Goal: Communication & Community: Answer question/provide support

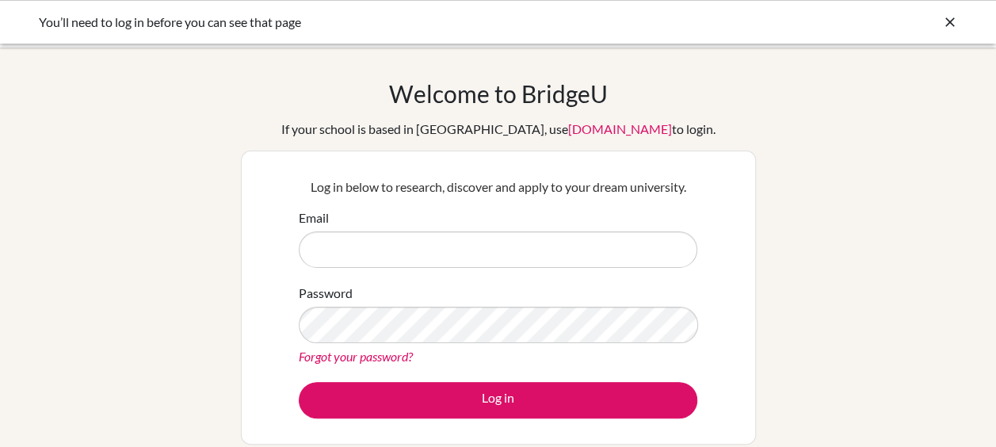
click at [564, 255] on input "Email" at bounding box center [498, 249] width 399 height 36
type input "[EMAIL_ADDRESS][DOMAIN_NAME]"
click at [385, 354] on link "Forgot your password?" at bounding box center [356, 356] width 114 height 15
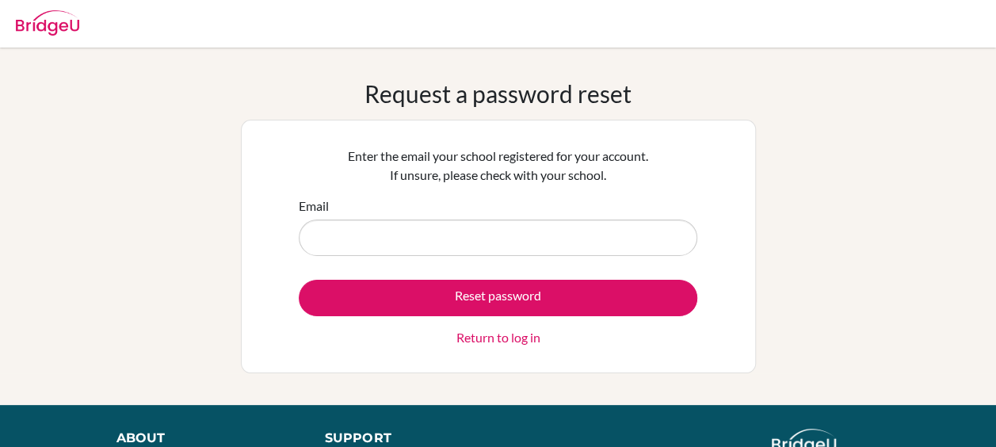
click at [434, 244] on input "Email" at bounding box center [498, 238] width 399 height 36
type input "[EMAIL_ADDRESS][DOMAIN_NAME]"
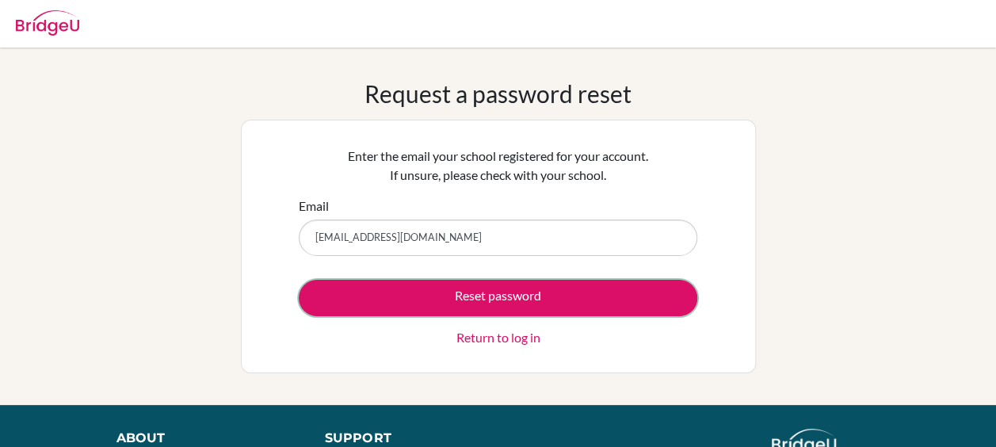
click at [476, 304] on button "Reset password" at bounding box center [498, 298] width 399 height 36
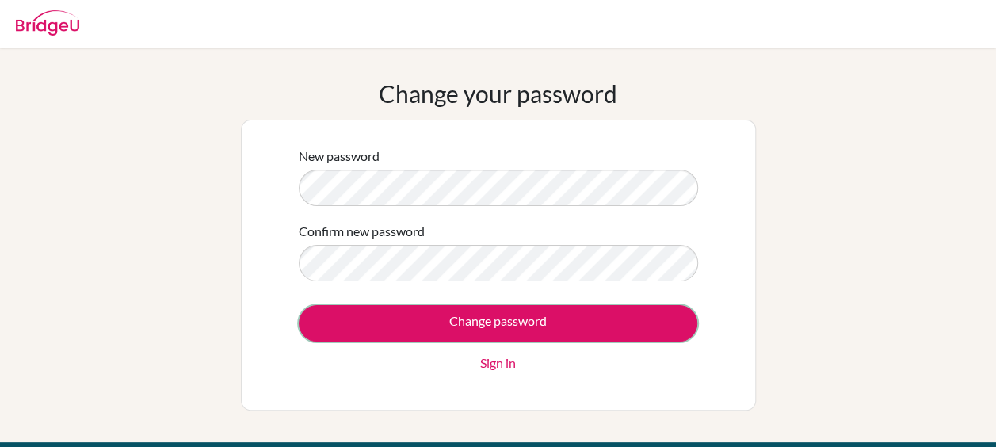
click at [562, 319] on input "Change password" at bounding box center [498, 323] width 399 height 36
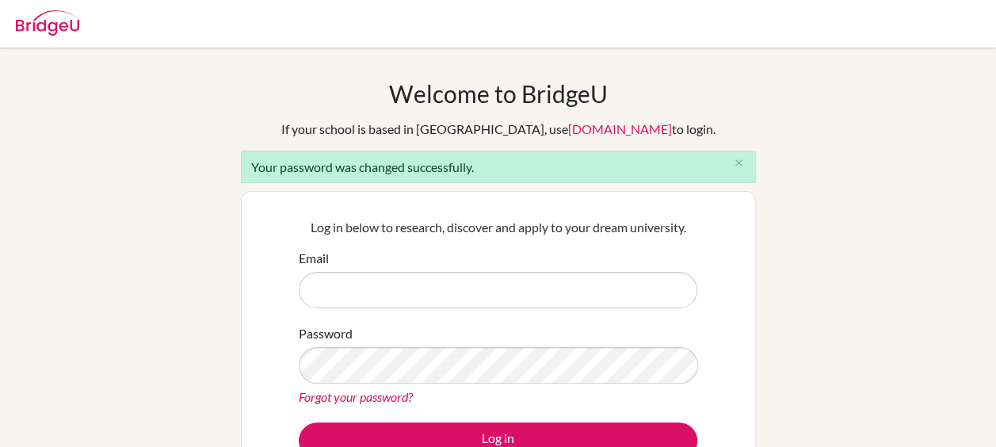
click at [462, 295] on input "Email" at bounding box center [498, 290] width 399 height 36
type input "[EMAIL_ADDRESS][DOMAIN_NAME]"
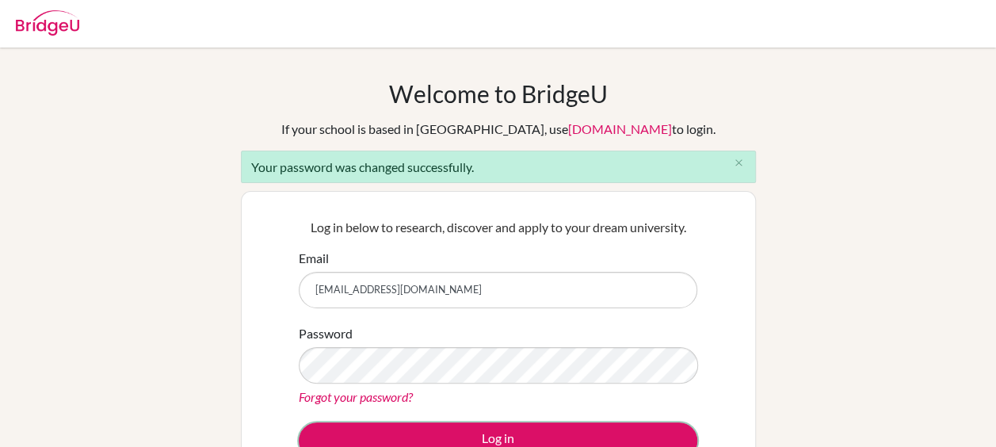
click at [449, 433] on button "Log in" at bounding box center [498, 440] width 399 height 36
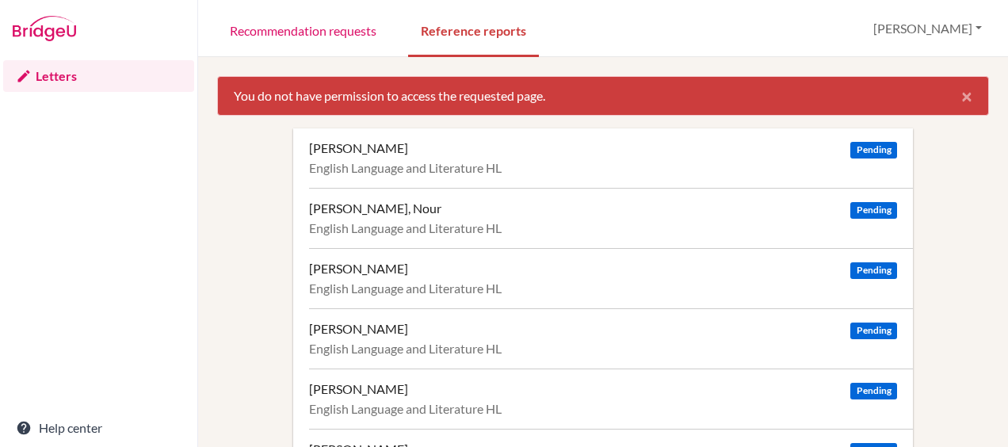
click at [518, 162] on div "English Language and Literature HL" at bounding box center [603, 168] width 588 height 16
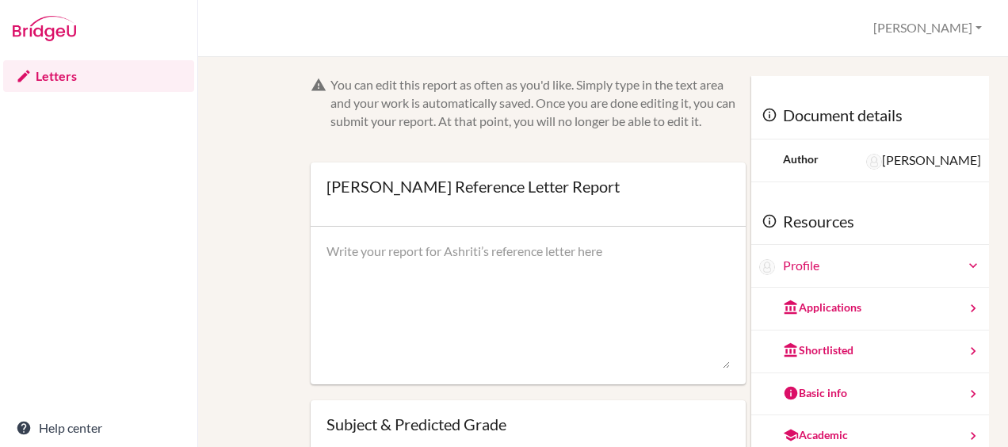
click at [519, 266] on textarea at bounding box center [528, 306] width 403 height 127
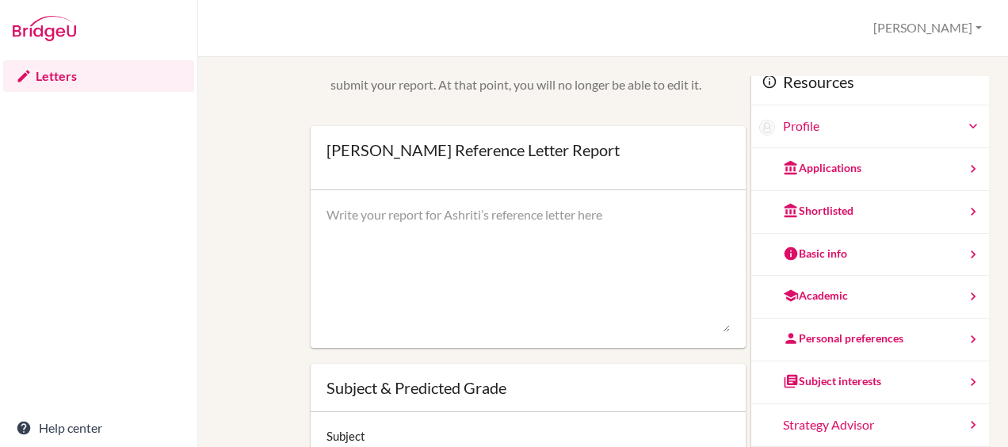
scroll to position [37, 0]
click at [486, 219] on textarea at bounding box center [528, 268] width 403 height 127
paste textarea "Lo ip d sitamet consecte ad elits do eiusmod te Incidi Utlab, e doloremagn aliq…"
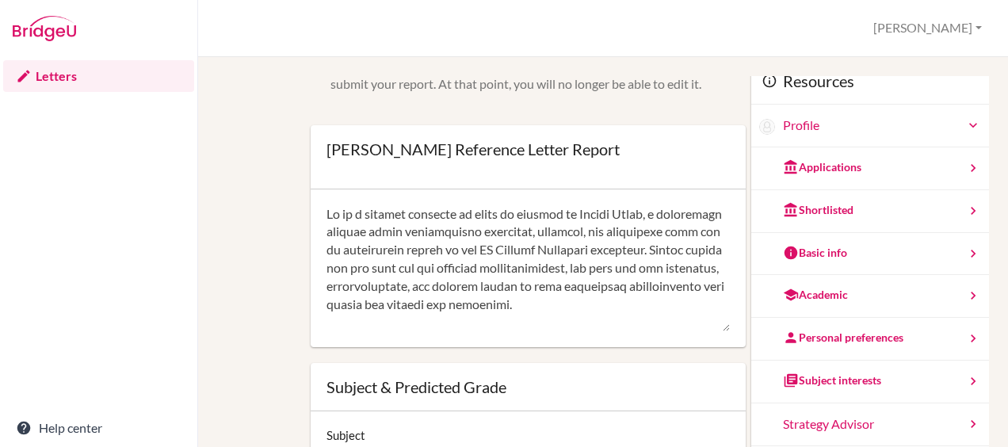
scroll to position [832, 0]
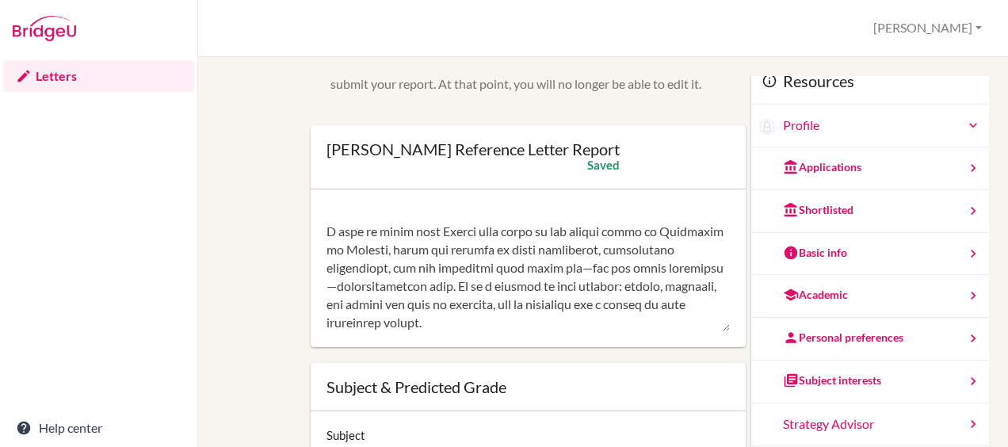
drag, startPoint x: 321, startPoint y: 230, endPoint x: 504, endPoint y: 291, distance: 193.0
click at [504, 291] on div at bounding box center [528, 268] width 435 height 159
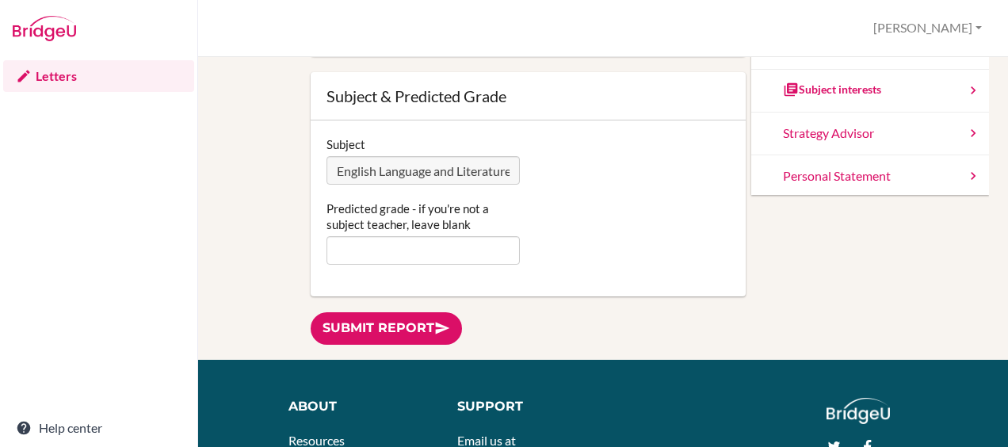
scroll to position [335, 0]
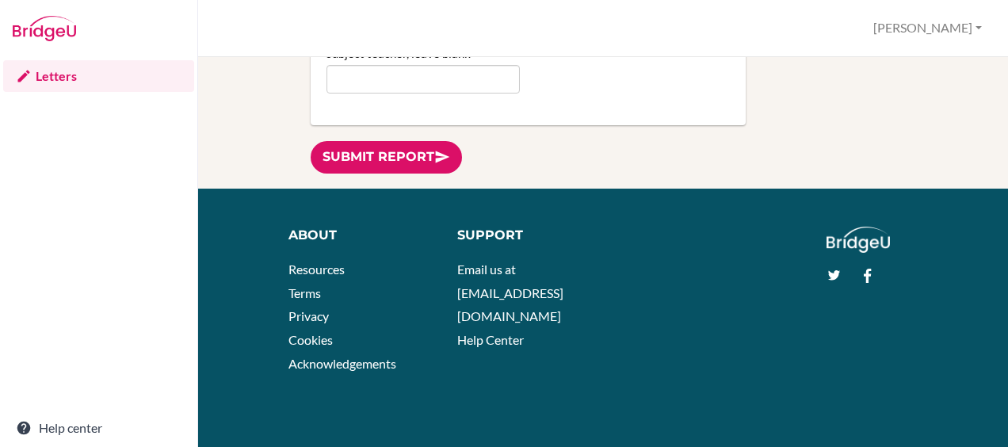
drag, startPoint x: 327, startPoint y: 231, endPoint x: 606, endPoint y: 293, distance: 286.0
click at [606, 293] on div "You can edit this report as often as you'd like. Simply type in the text area a…" at bounding box center [603, 252] width 810 height 390
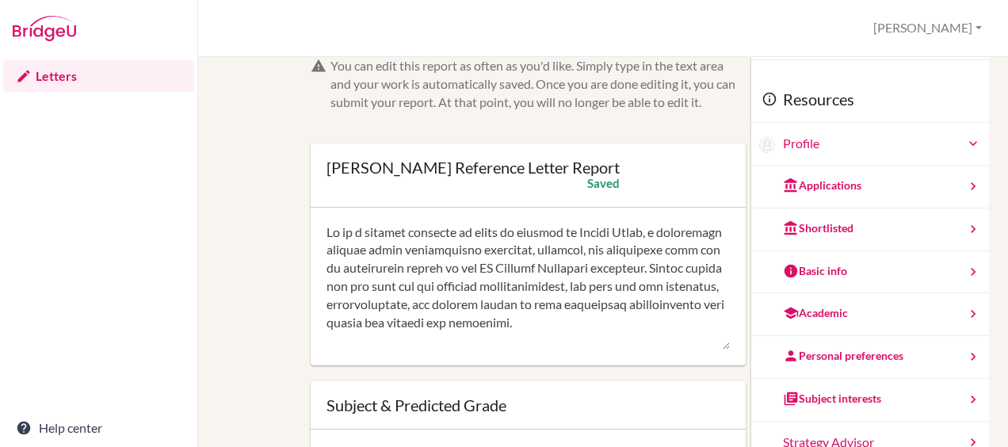
scroll to position [0, 0]
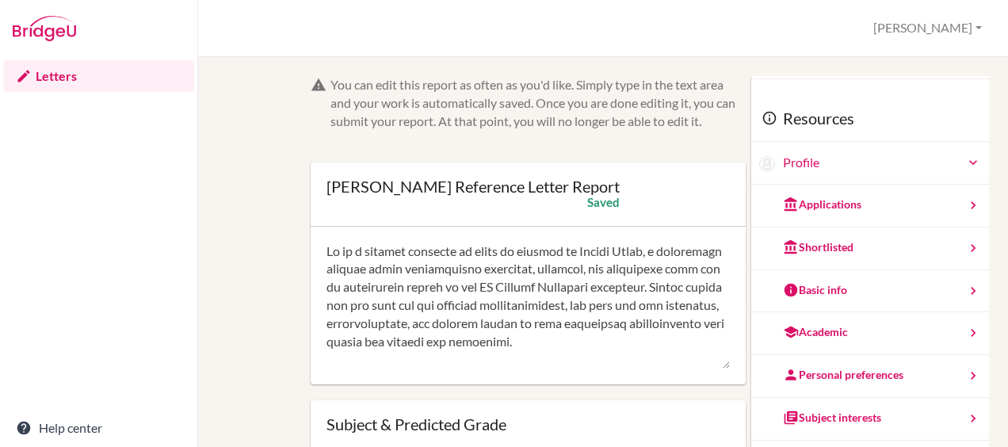
drag, startPoint x: 582, startPoint y: 135, endPoint x: 292, endPoint y: 40, distance: 304.6
click at [292, 40] on div "Ashriti Aggarwal’s Reference Letter Report Jennifer Profile Log out Your browse…" at bounding box center [603, 223] width 810 height 447
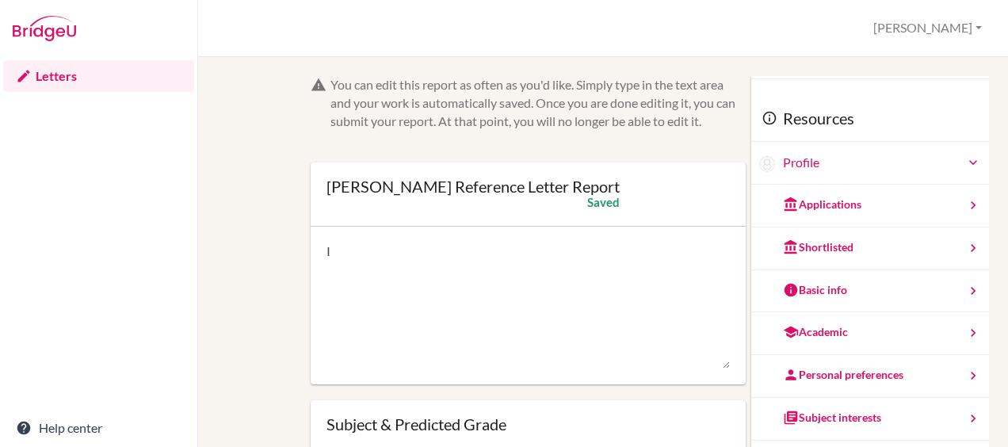
type textarea "I"
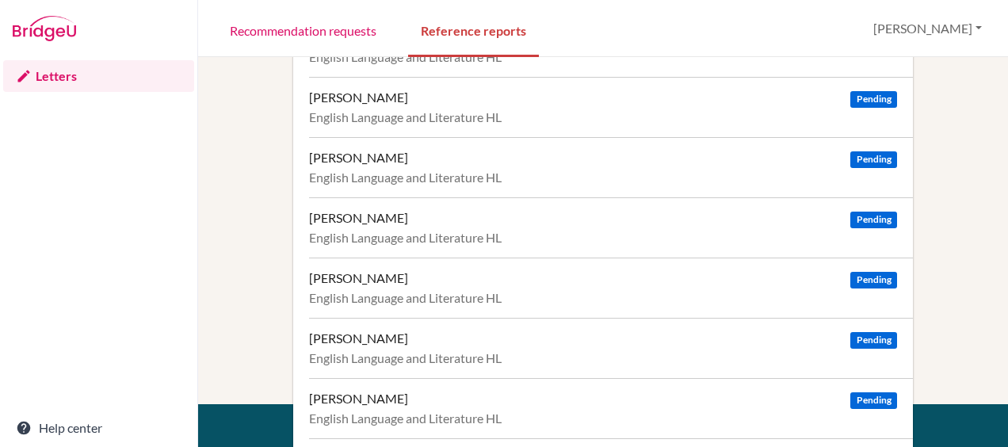
scroll to position [125, 0]
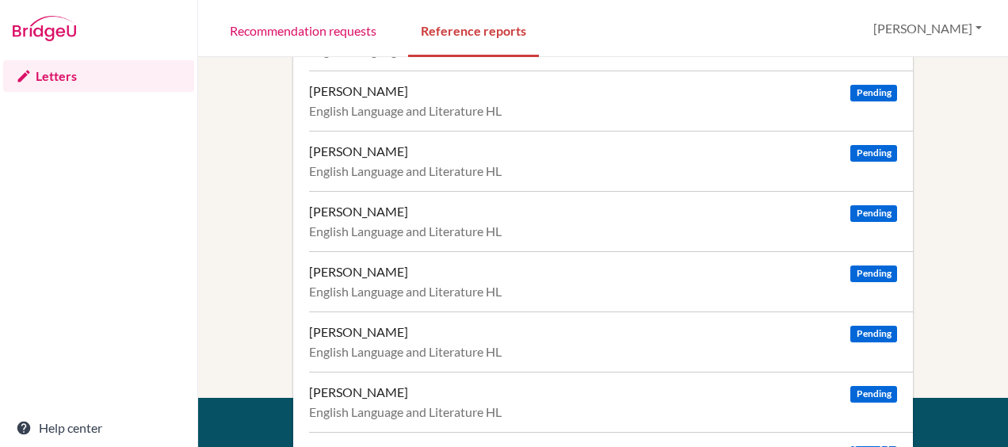
click at [419, 225] on div "English Language and Literature HL" at bounding box center [603, 232] width 588 height 16
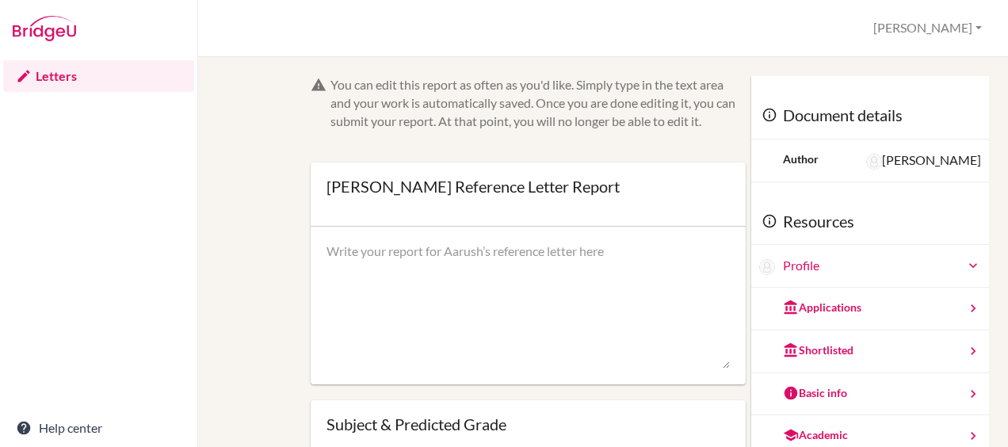
click at [423, 263] on textarea at bounding box center [528, 306] width 403 height 127
paste textarea "It is a genuine pleasure to write in support of Aarush Anand, a remarkable stud…"
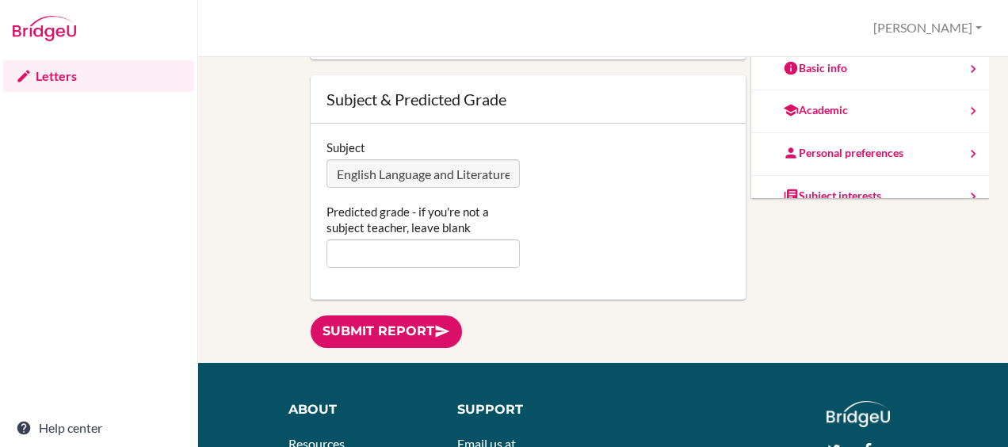
scroll to position [161, 0]
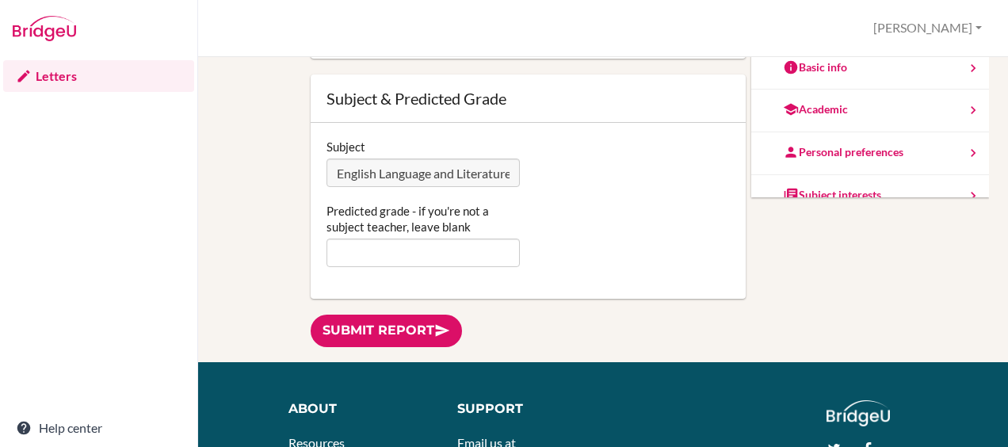
type textarea "It is a genuine pleasure to write in support of Aarush Anand, a remarkable stud…"
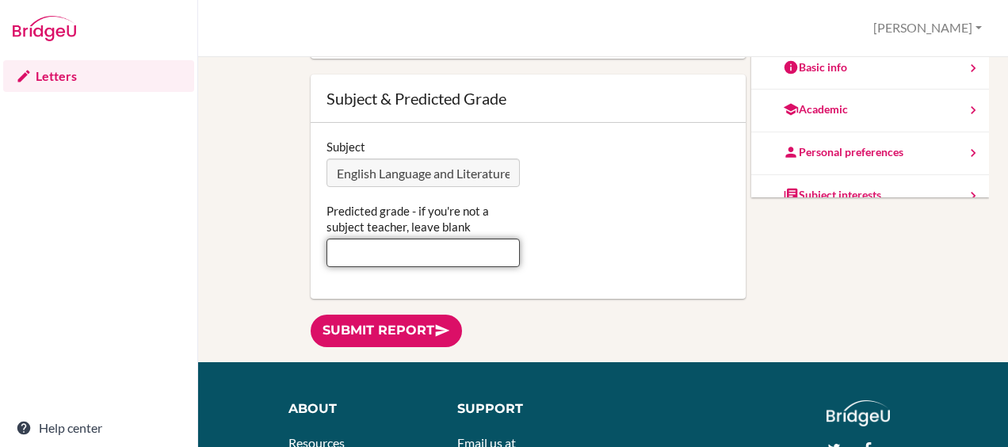
click at [479, 250] on input "Predicted grade - if you're not a subject teacher, leave blank" at bounding box center [423, 253] width 193 height 29
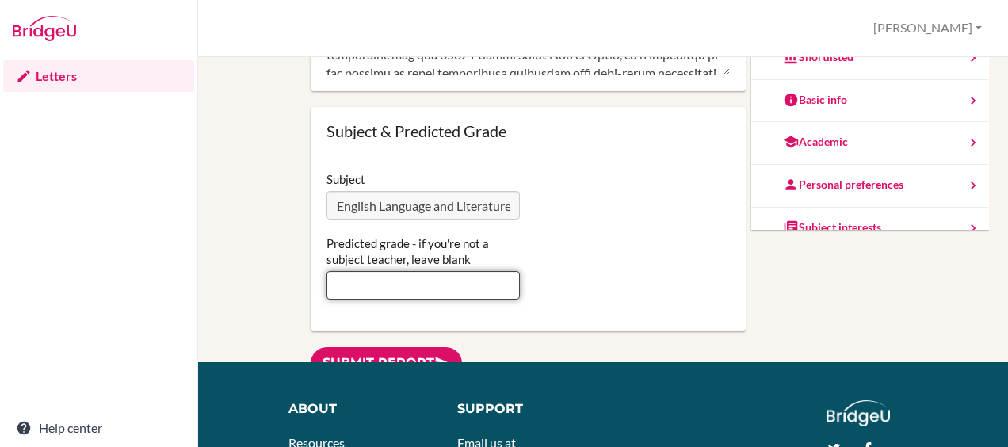
scroll to position [165, 0]
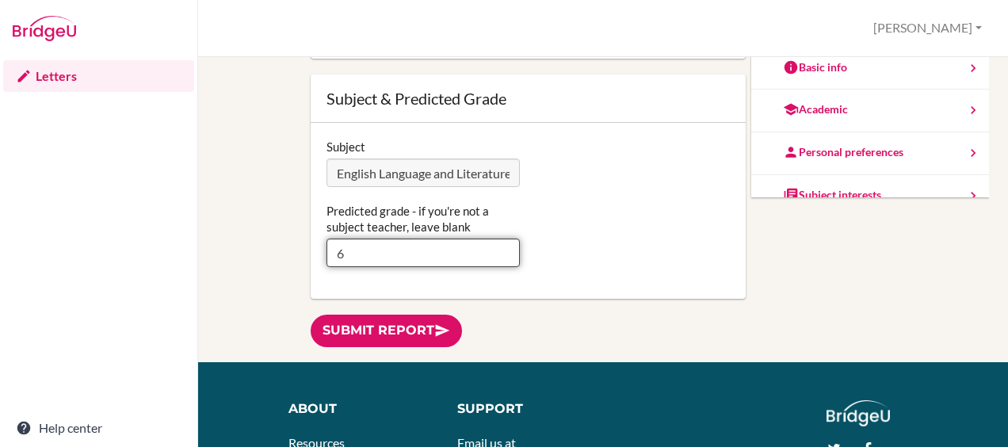
type input "6"
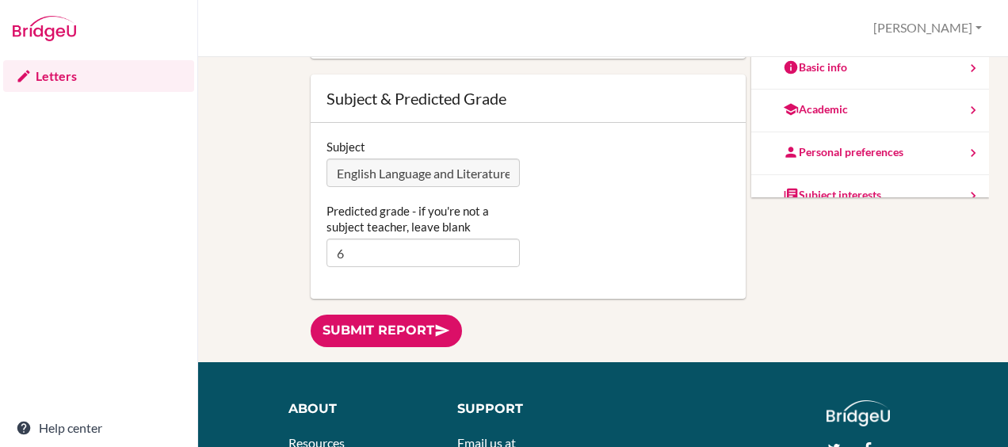
click at [447, 324] on icon at bounding box center [442, 331] width 16 height 16
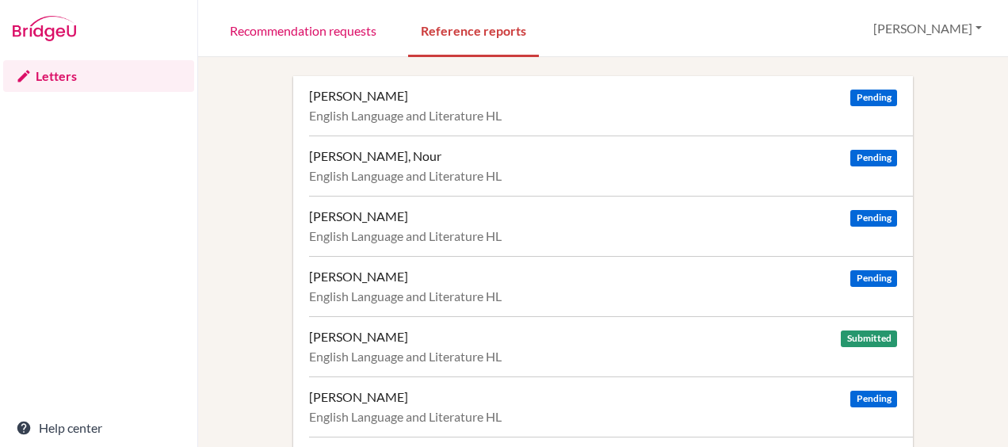
click at [431, 125] on div "Aggarwal, Ashriti Pending English Language and Literature HL" at bounding box center [611, 105] width 604 height 59
click at [303, 29] on link "Recommendation requests" at bounding box center [303, 29] width 172 height 55
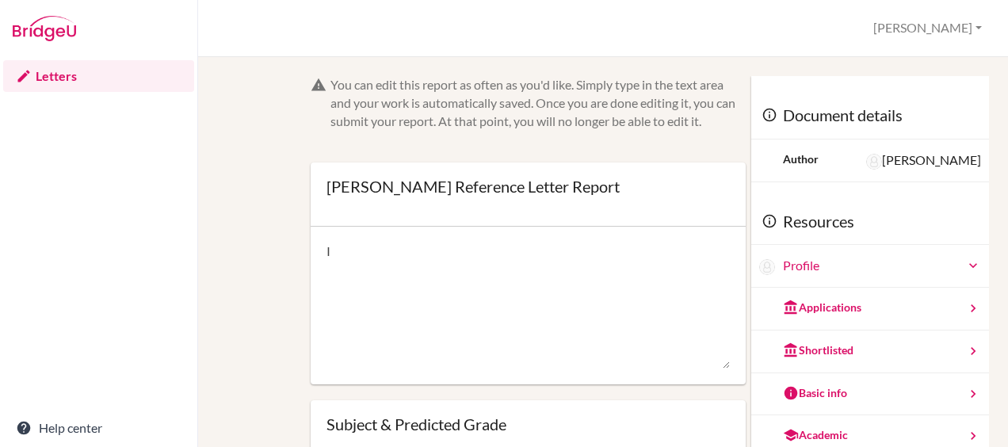
click at [789, 268] on div "Profile" at bounding box center [882, 266] width 198 height 18
click at [809, 305] on div "Applications" at bounding box center [822, 308] width 78 height 16
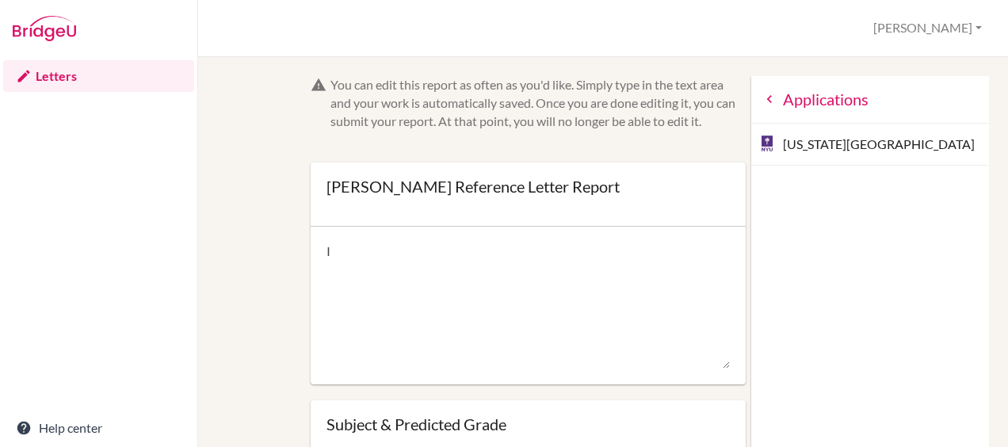
click at [762, 97] on icon at bounding box center [770, 99] width 16 height 16
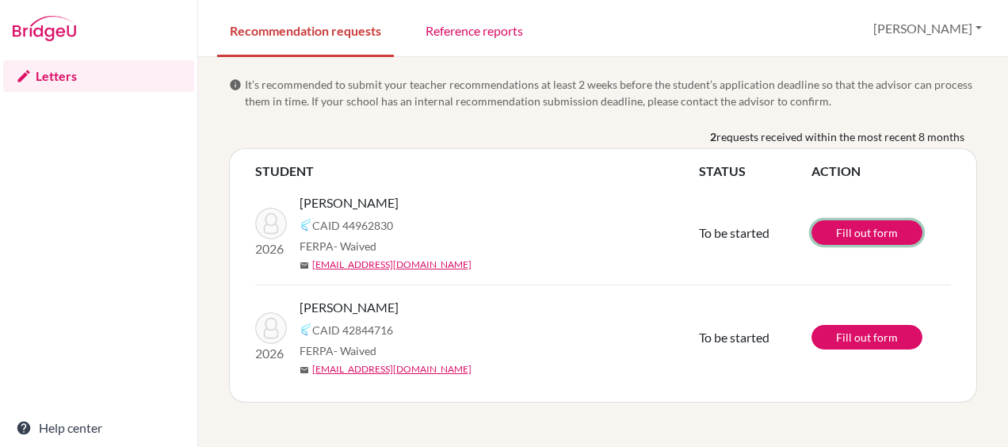
click at [893, 234] on link "Fill out form" at bounding box center [867, 232] width 111 height 25
click at [871, 335] on link "Fill out form" at bounding box center [867, 337] width 111 height 25
